Goal: Check status: Check status

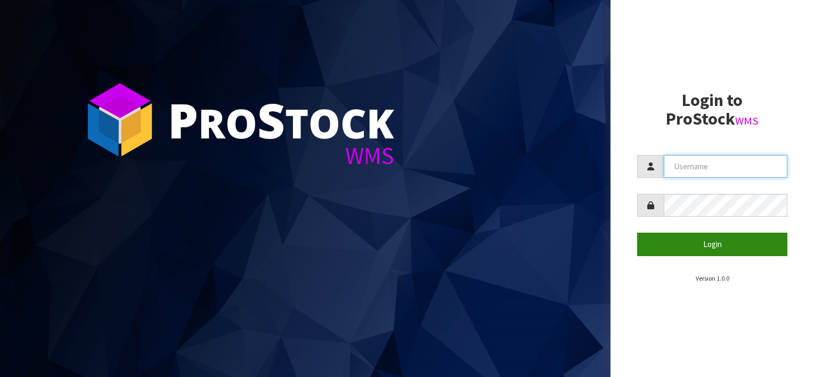
type input "[EMAIL_ADDRESS][DOMAIN_NAME]"
click at [709, 245] on button "Login" at bounding box center [712, 244] width 150 height 23
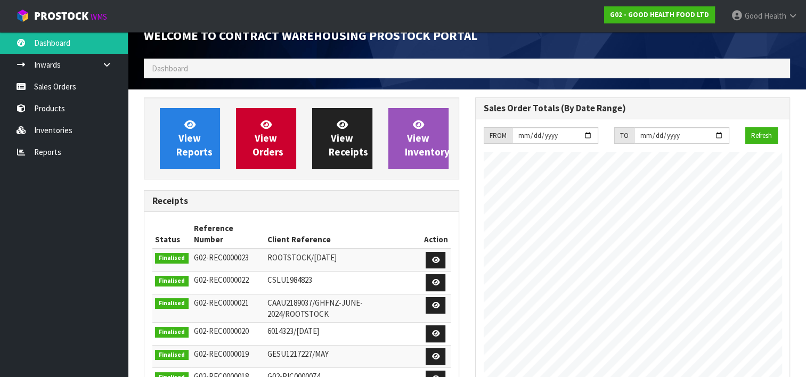
scroll to position [53, 0]
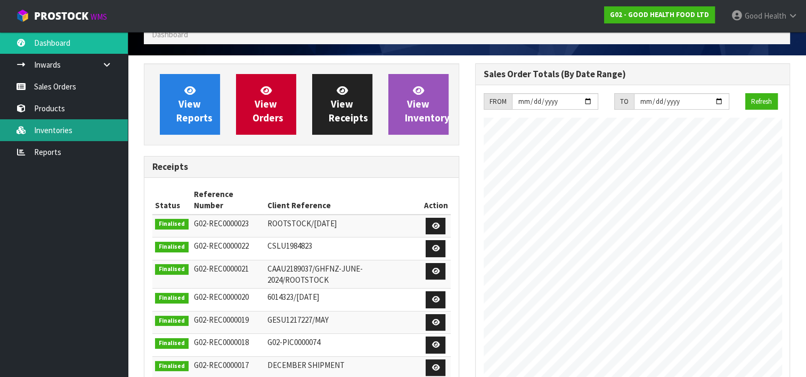
click at [54, 131] on link "Inventories" at bounding box center [64, 130] width 128 height 22
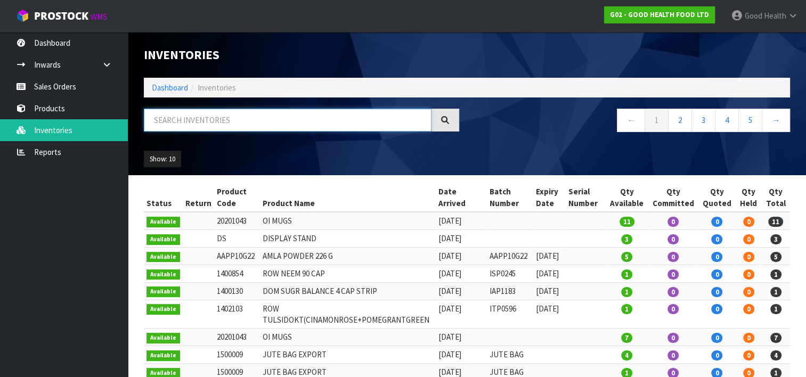
click at [202, 126] on input "text" at bounding box center [288, 120] width 288 height 23
click at [211, 123] on input "text" at bounding box center [288, 120] width 288 height 23
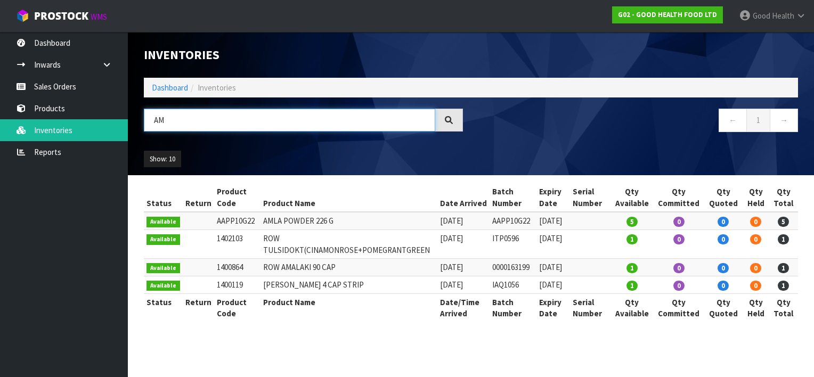
type input "A"
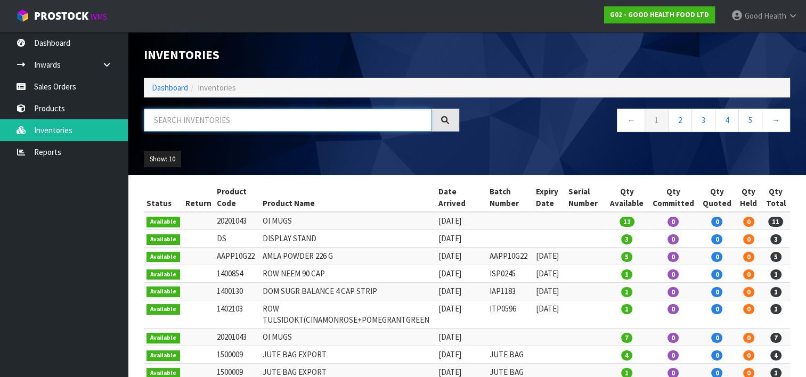
click at [168, 117] on input "text" at bounding box center [288, 120] width 288 height 23
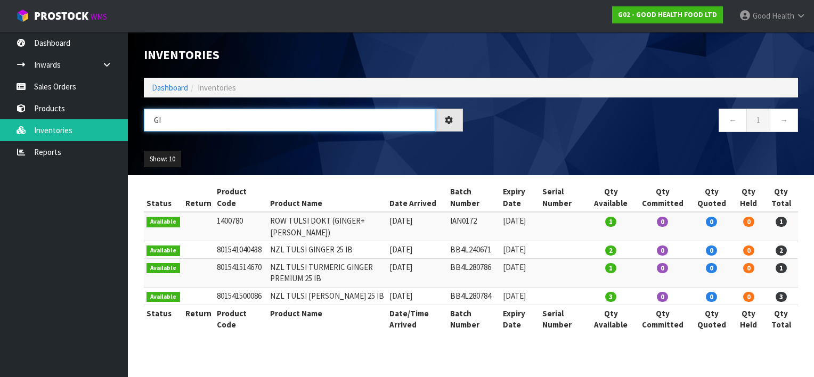
type input "G"
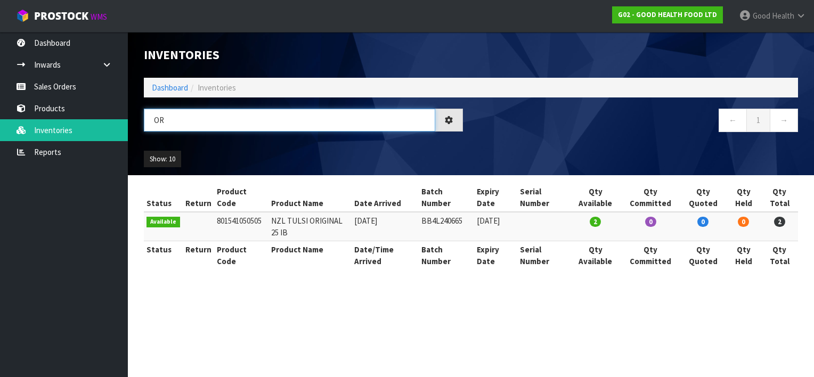
type input "O"
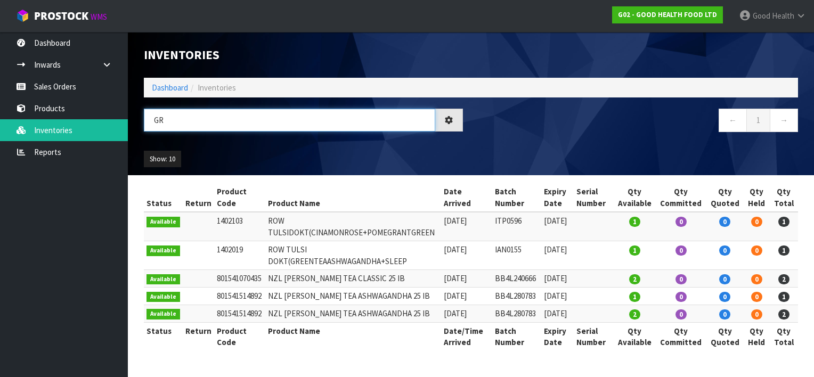
type input "G"
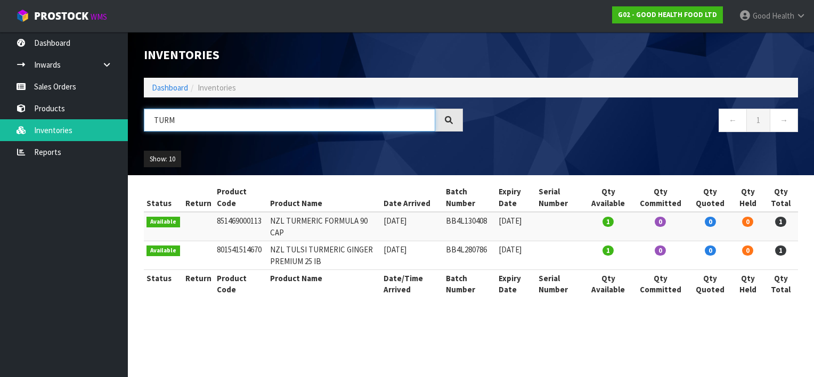
click at [268, 125] on input "TURM" at bounding box center [289, 120] width 291 height 23
type input "T"
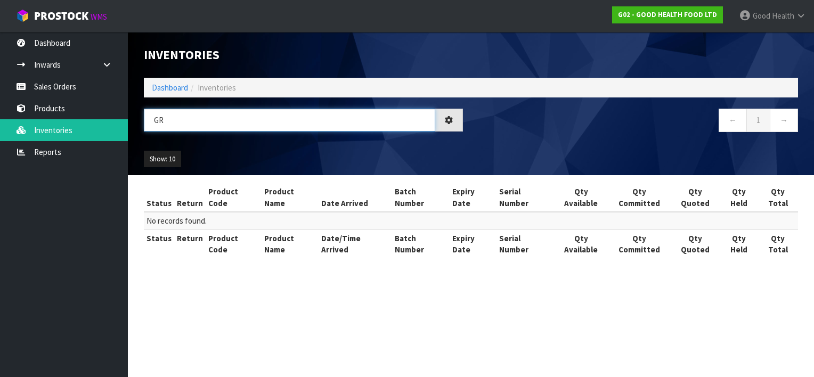
type input "G"
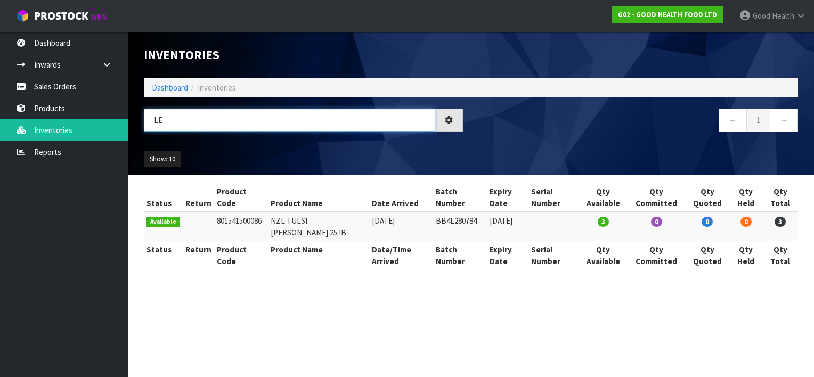
type input "L"
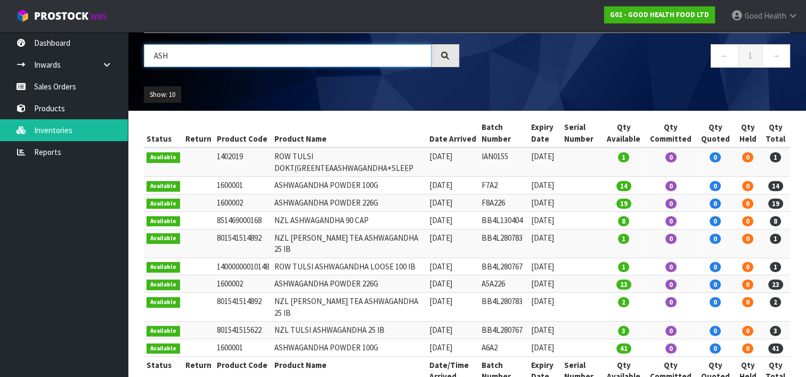
scroll to position [65, 0]
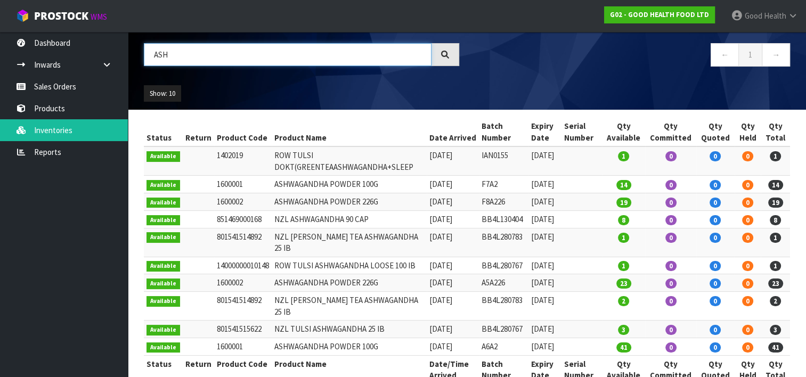
type input "ASH"
